Goal: Transaction & Acquisition: Purchase product/service

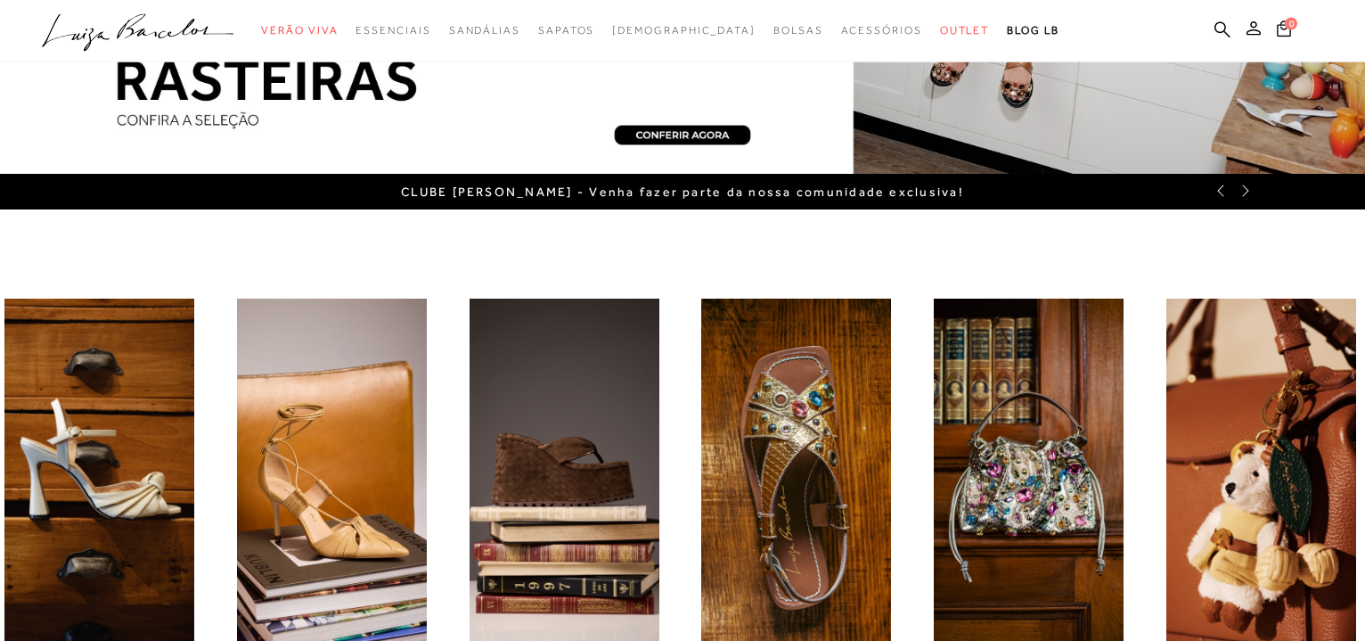
scroll to position [364, 0]
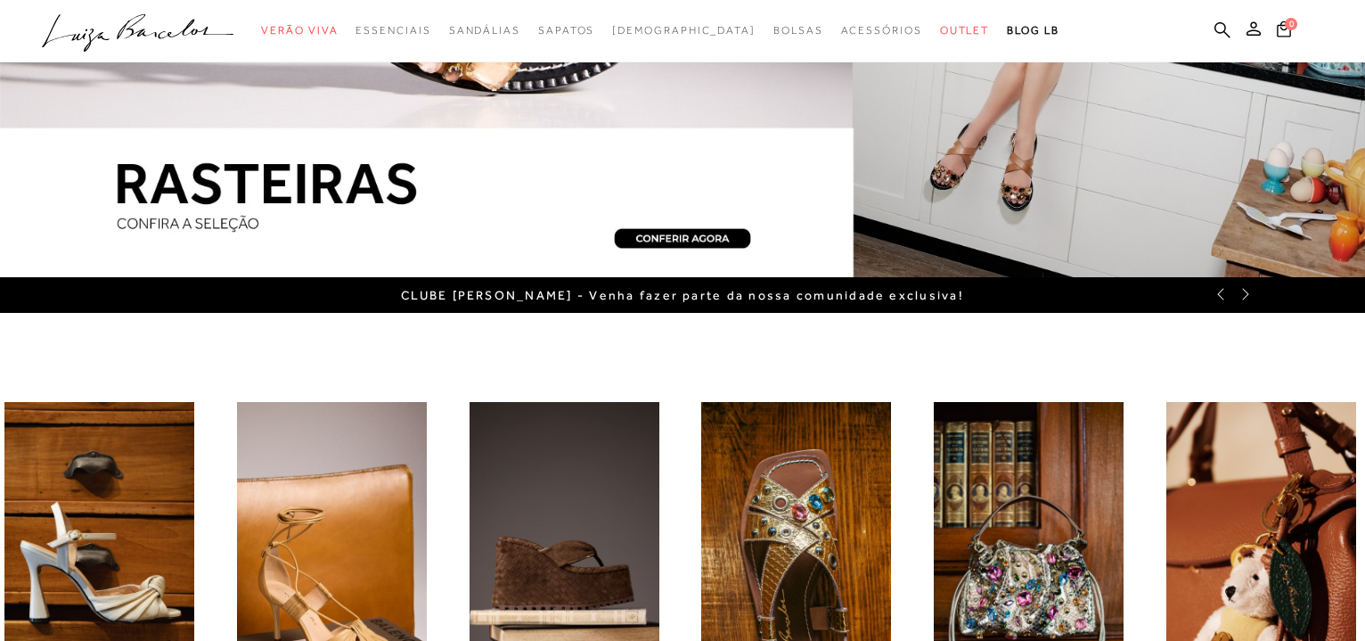
click at [1223, 18] on ul ".a{fill-rule:evenodd;} Verão Viva Em alta Favoritos das Influenciadoras Apostas…" at bounding box center [669, 30] width 1255 height 33
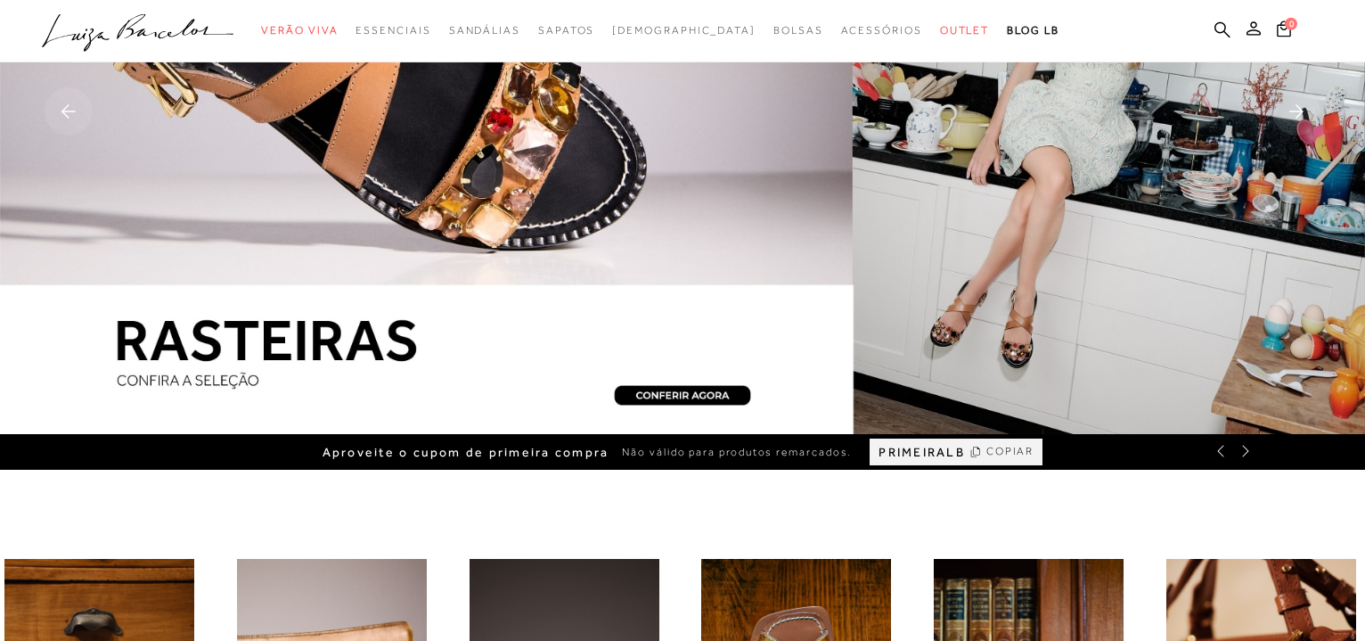
scroll to position [0, 0]
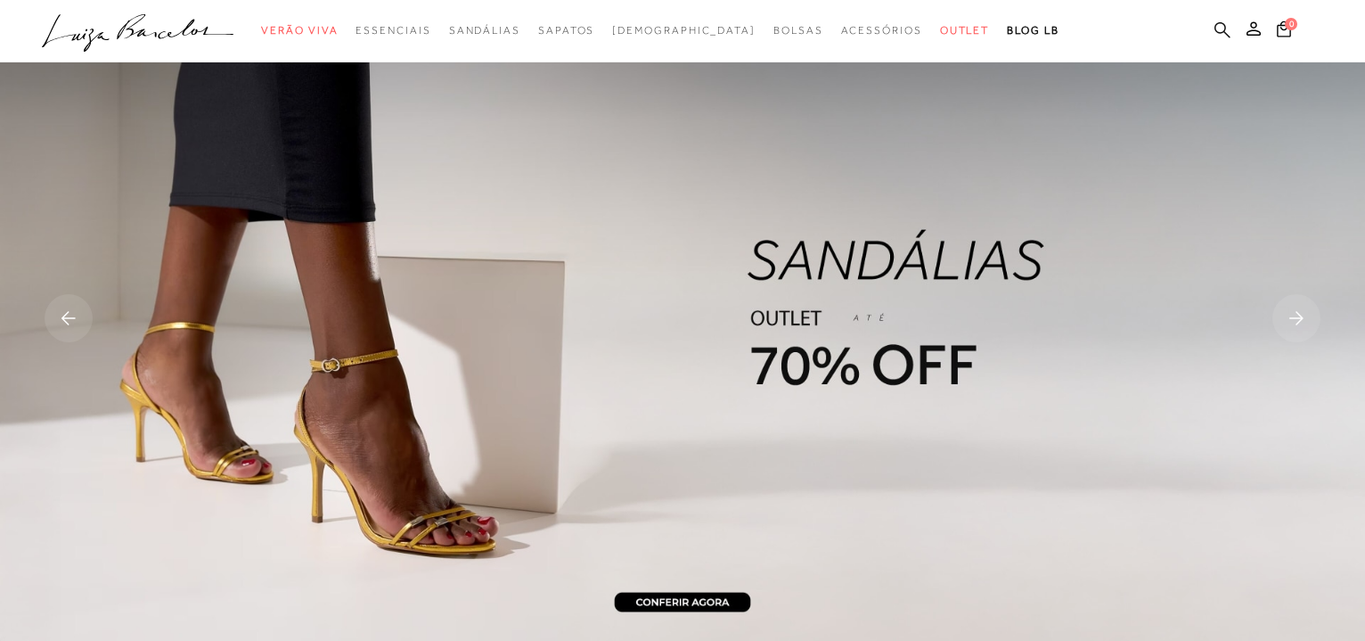
click at [1228, 30] on icon at bounding box center [1222, 29] width 16 height 17
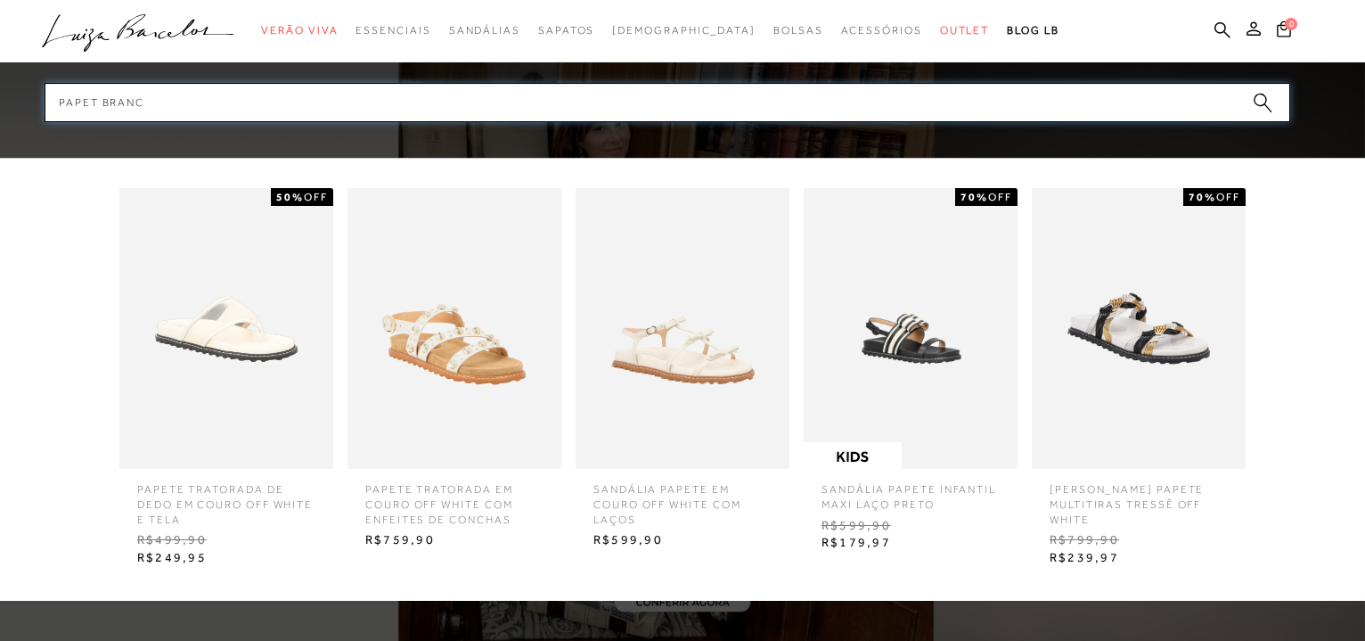
type input "papet branca"
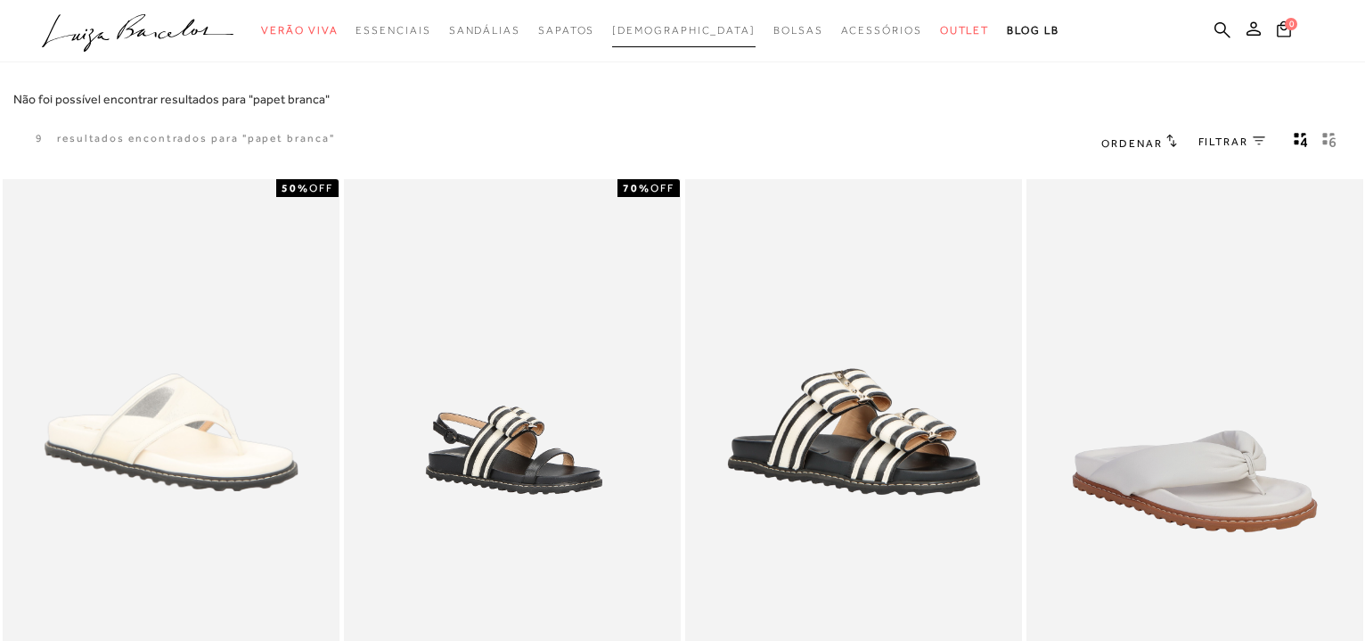
click at [703, 30] on span "[DEMOGRAPHIC_DATA]" at bounding box center [683, 30] width 143 height 12
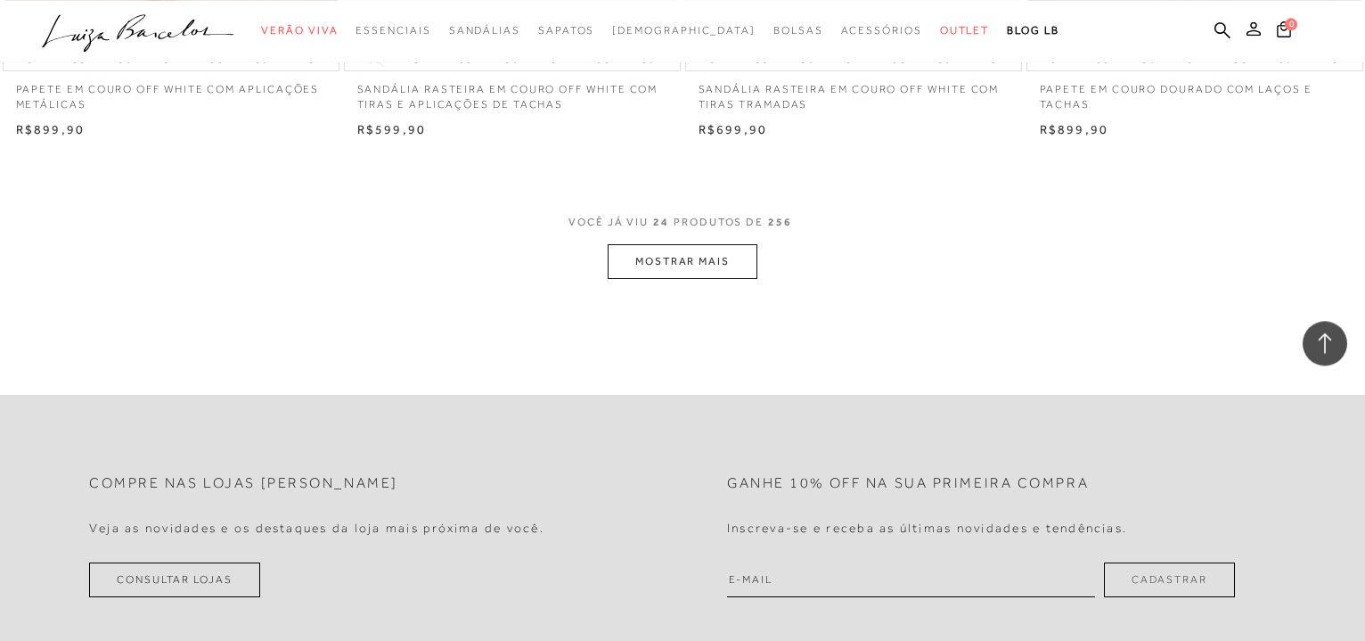
scroll to position [3726, 0]
